Goal: Communication & Community: Answer question/provide support

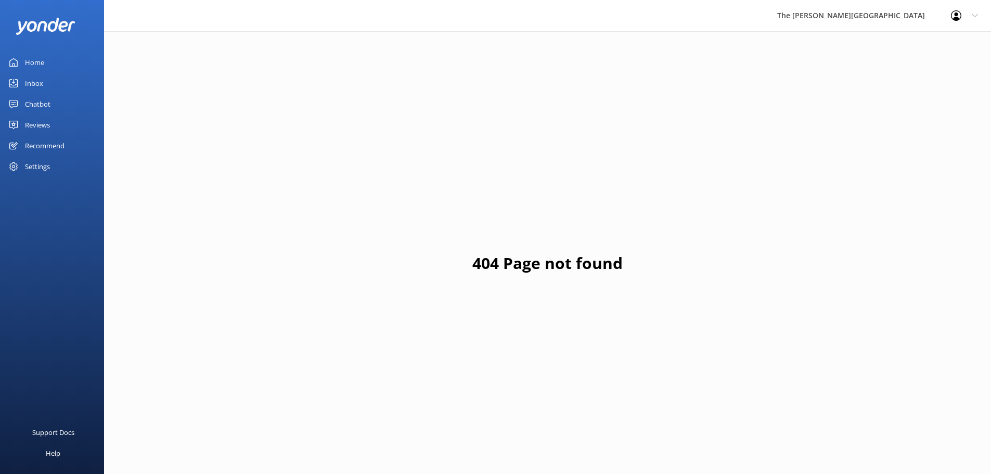
click at [29, 87] on div "Inbox" at bounding box center [34, 83] width 18 height 21
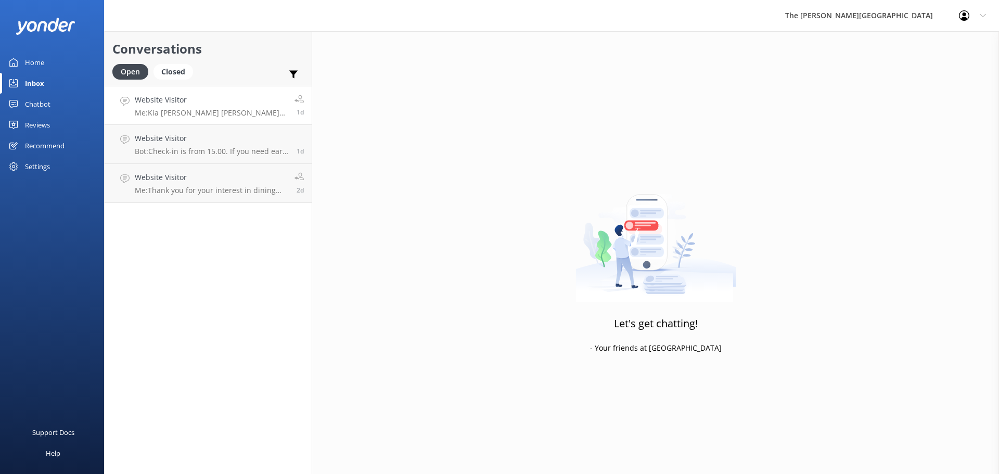
click at [196, 104] on h4 "Website Visitor" at bounding box center [211, 99] width 152 height 11
